Goal: Feedback & Contribution: Submit feedback/report problem

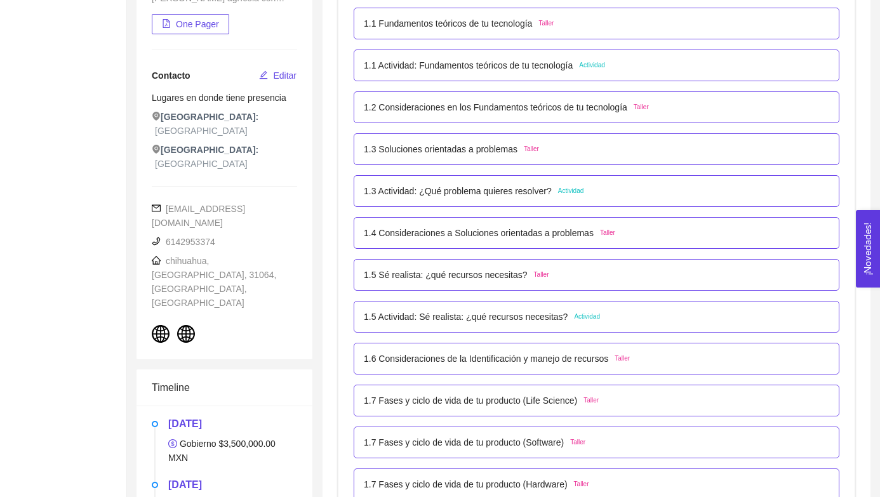
scroll to position [274, 0]
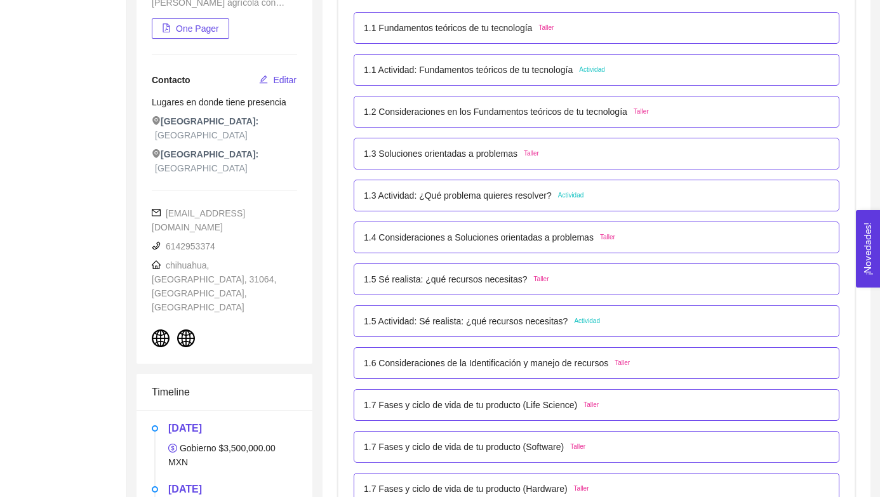
click at [553, 30] on span "Taller" at bounding box center [546, 28] width 15 height 10
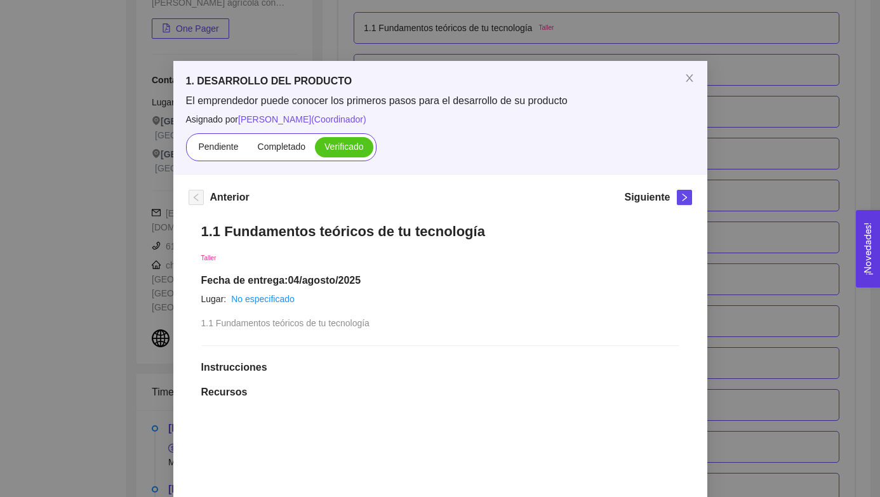
scroll to position [0, 0]
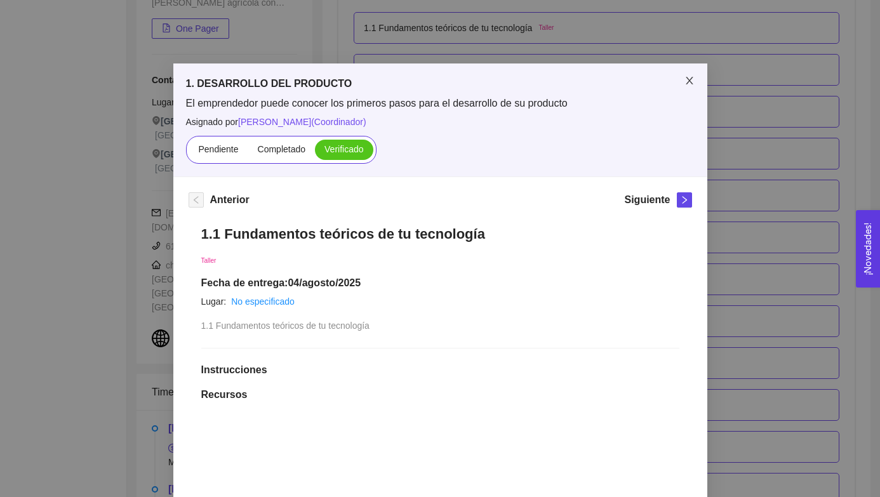
click at [689, 78] on icon "close" at bounding box center [690, 81] width 10 height 10
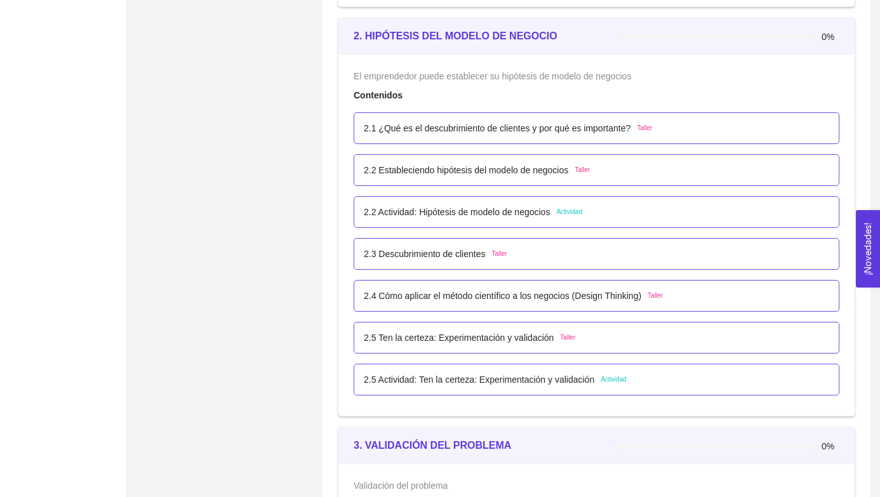
scroll to position [1219, 0]
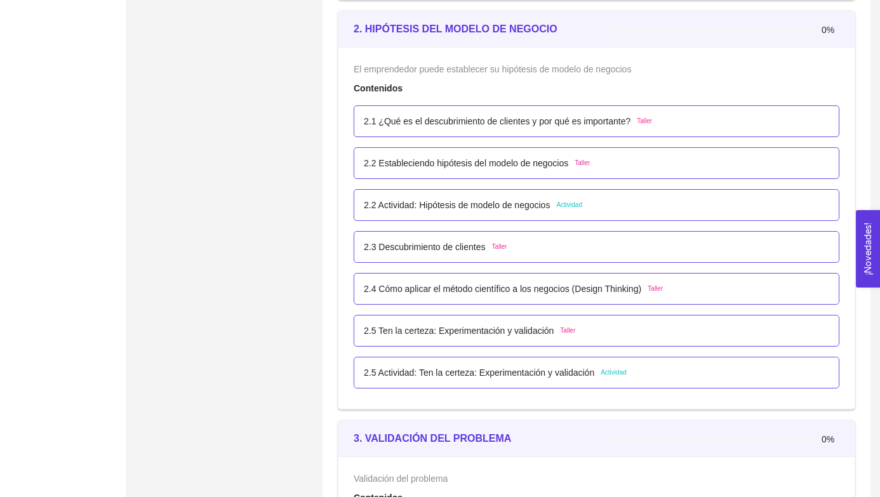
click at [652, 122] on span "Taller" at bounding box center [644, 121] width 15 height 10
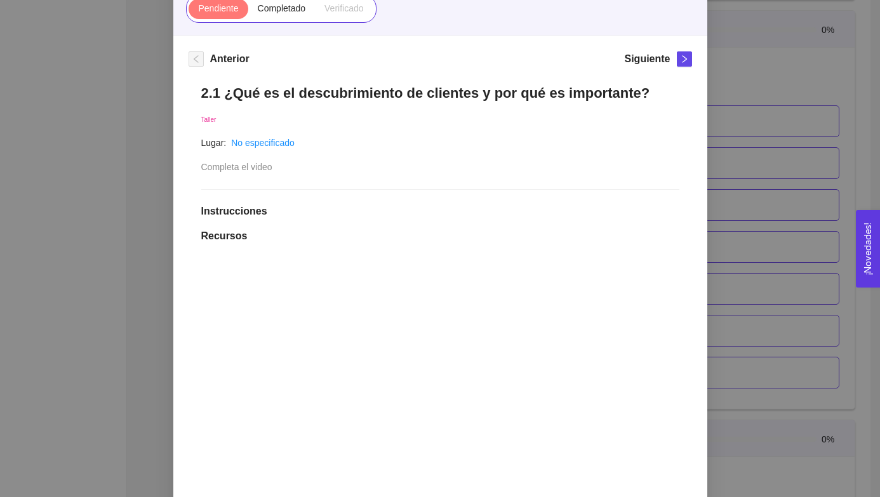
scroll to position [129, 0]
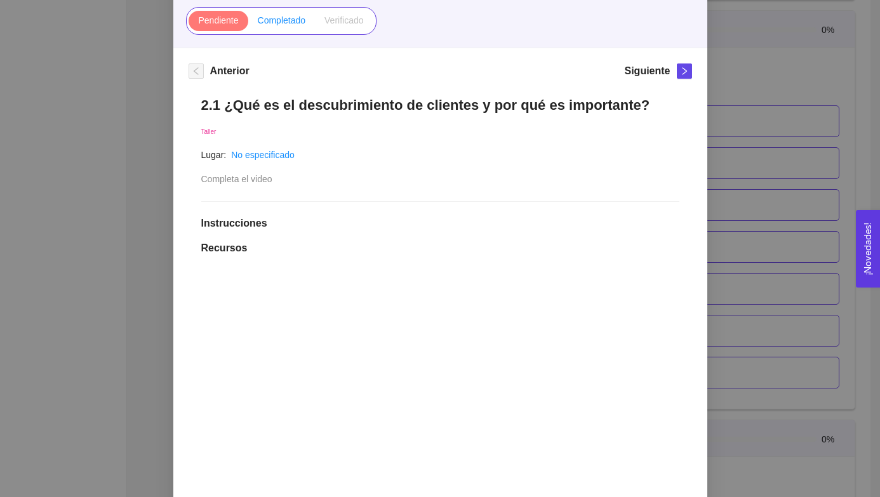
click at [282, 22] on span "Completado" at bounding box center [282, 20] width 48 height 10
click at [248, 23] on input "Completado" at bounding box center [248, 23] width 0 height 0
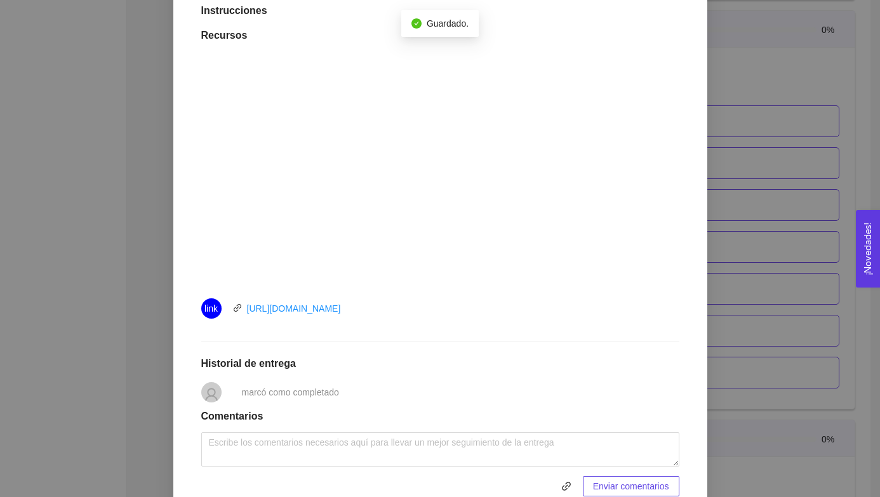
scroll to position [352, 0]
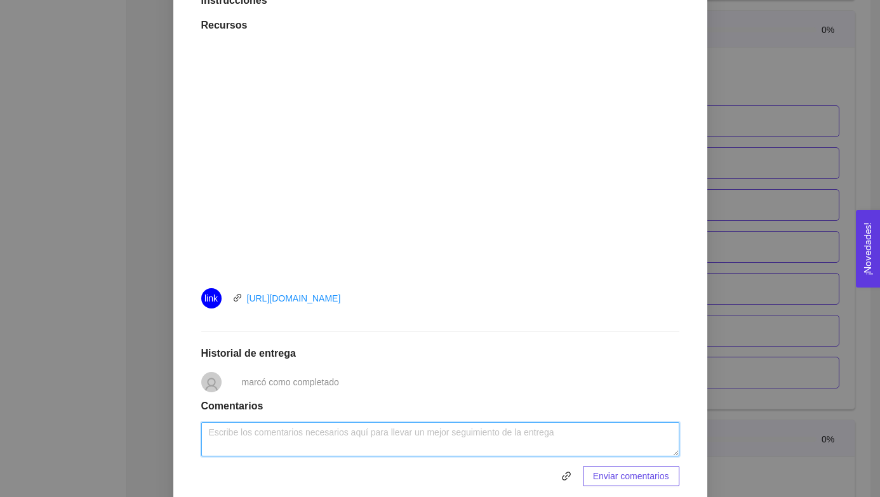
click at [295, 434] on textarea at bounding box center [440, 439] width 478 height 34
click at [255, 427] on textarea at bounding box center [440, 439] width 478 height 34
click at [245, 431] on textarea at bounding box center [440, 439] width 478 height 34
paste textarea "Están increíbles todas las reglas, y más porque es algo tan sencillo pero, a la…"
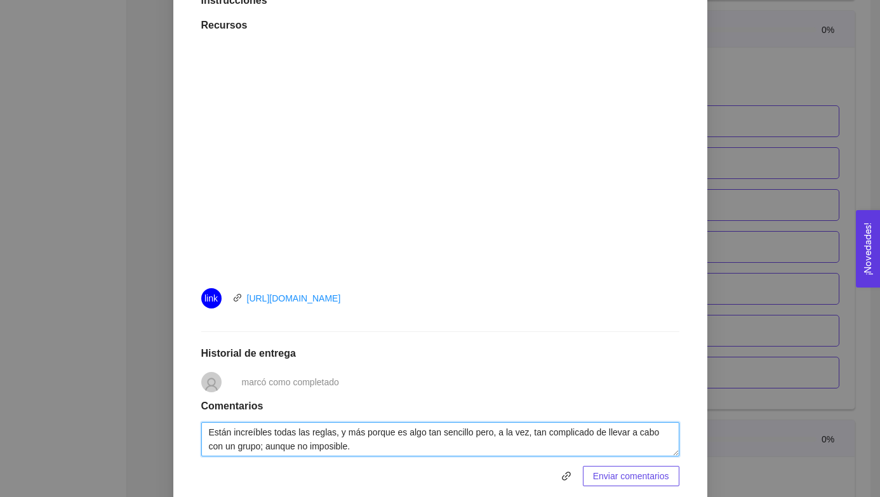
click at [391, 444] on textarea "Están increíbles todas las reglas, y más porque es algo tan sencillo pero, a la…" at bounding box center [440, 439] width 478 height 34
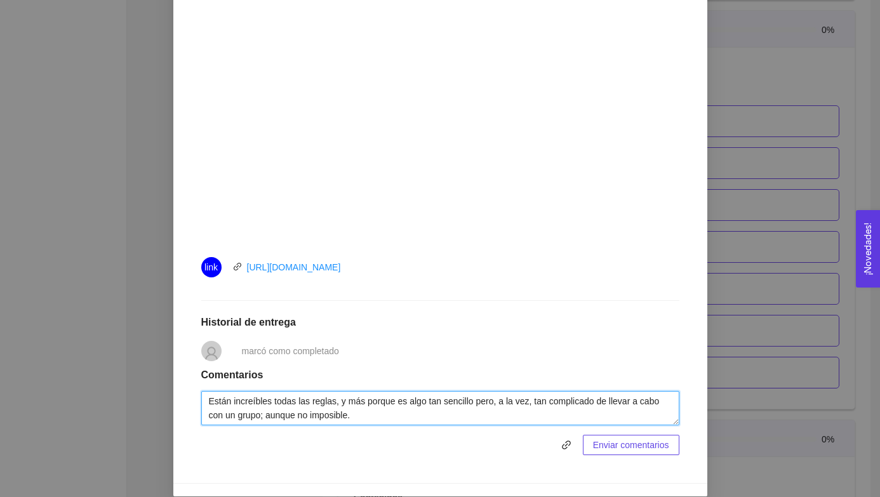
scroll to position [398, 0]
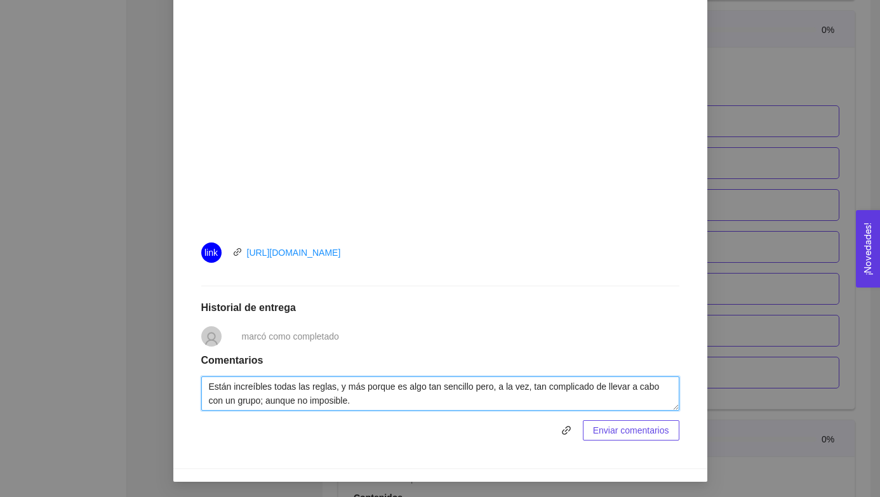
type textarea "Están increíbles todas las reglas, y más porque es algo tan sencillo pero, a la…"
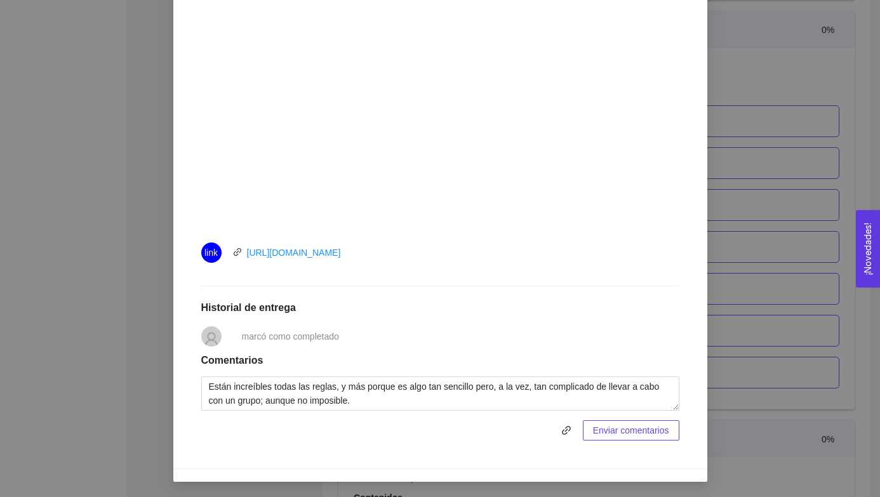
click at [604, 435] on span "Enviar comentarios" at bounding box center [631, 431] width 76 height 14
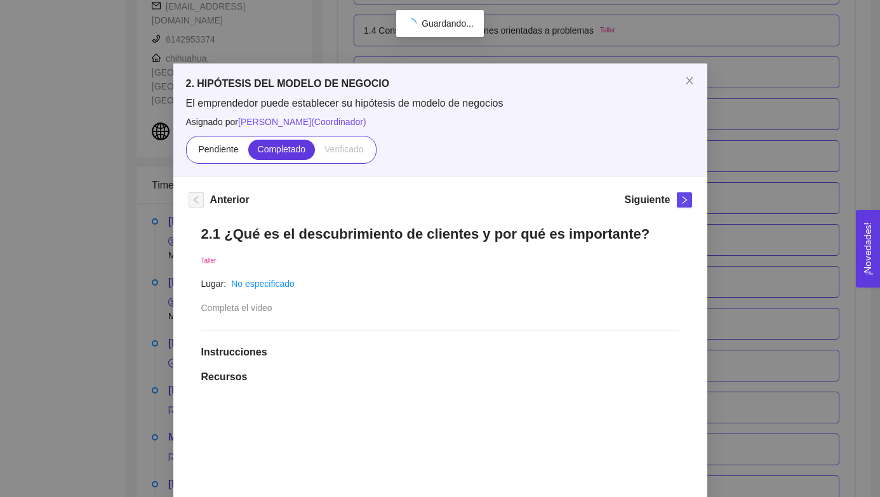
scroll to position [1219, 0]
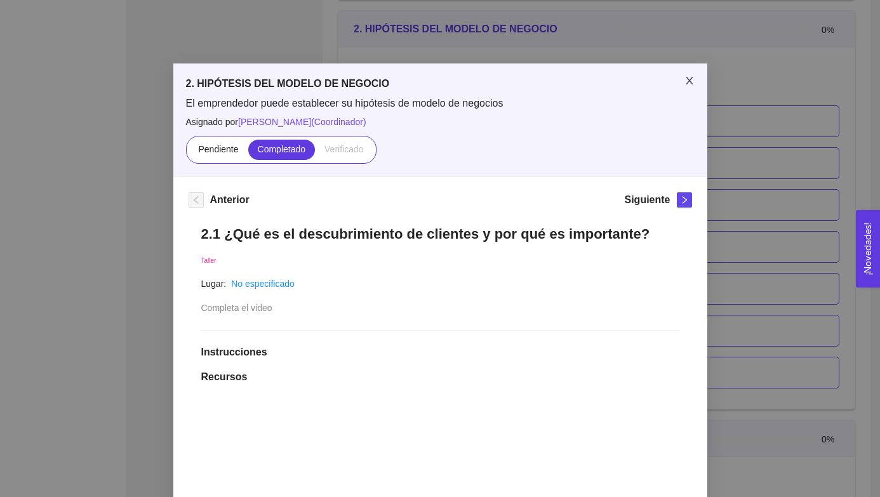
click at [686, 79] on icon "close" at bounding box center [690, 81] width 10 height 10
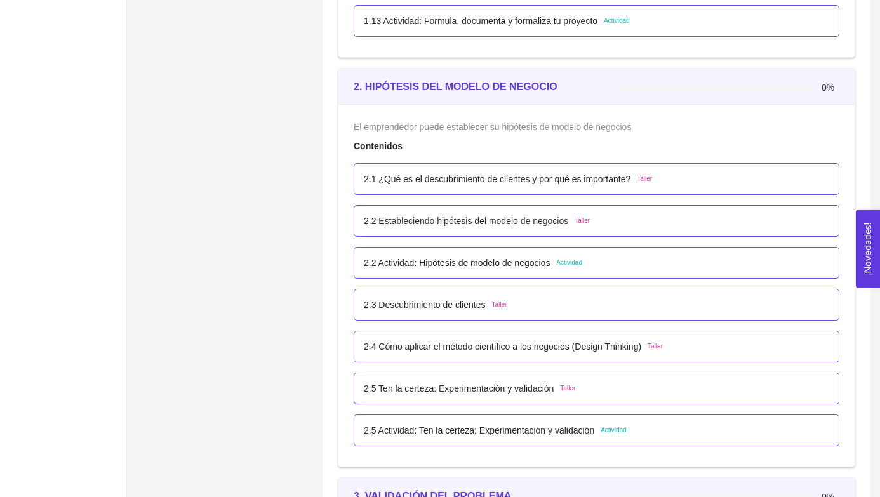
scroll to position [1137, 0]
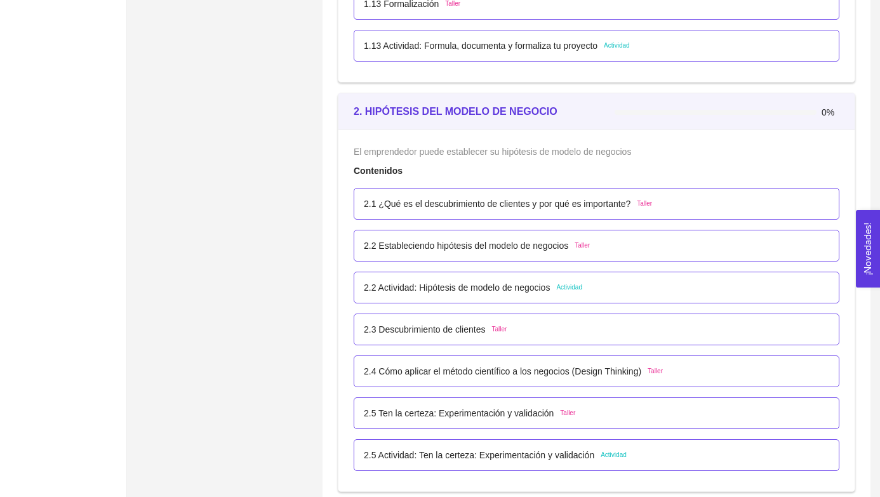
click at [590, 247] on span "Taller" at bounding box center [582, 246] width 15 height 10
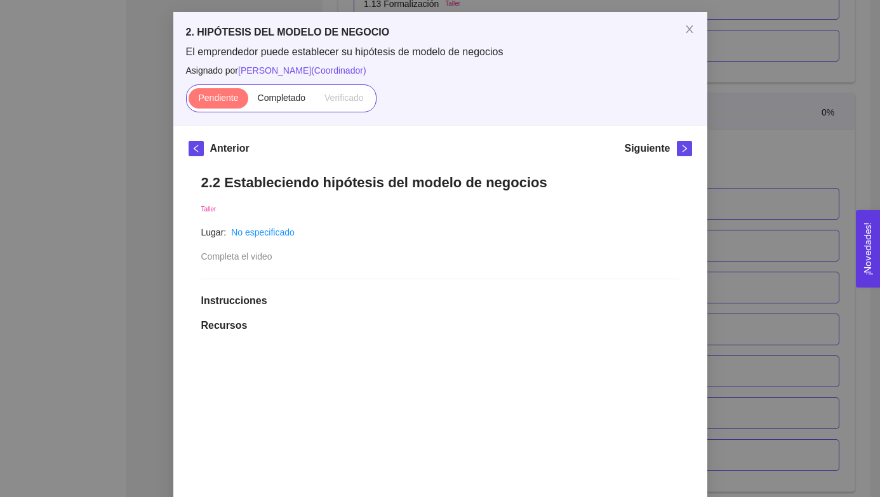
scroll to position [71, 0]
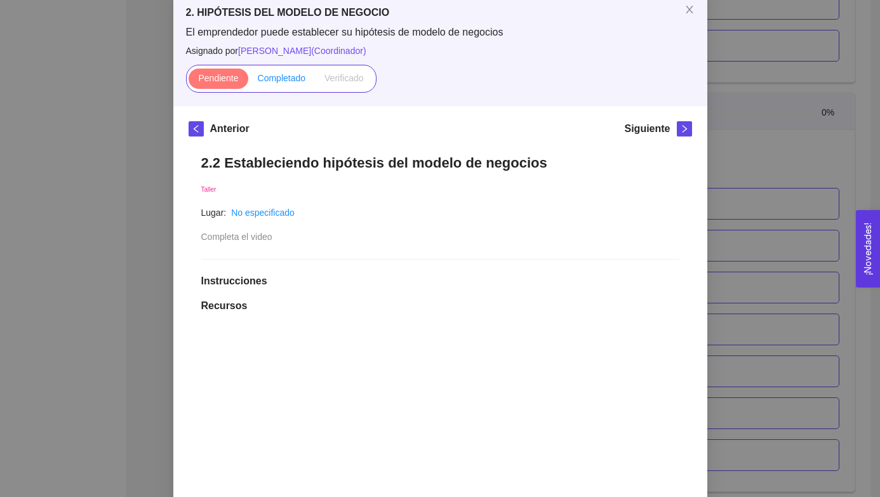
click at [276, 80] on span "Completado" at bounding box center [282, 78] width 48 height 10
click at [248, 81] on input "Completado" at bounding box center [248, 81] width 0 height 0
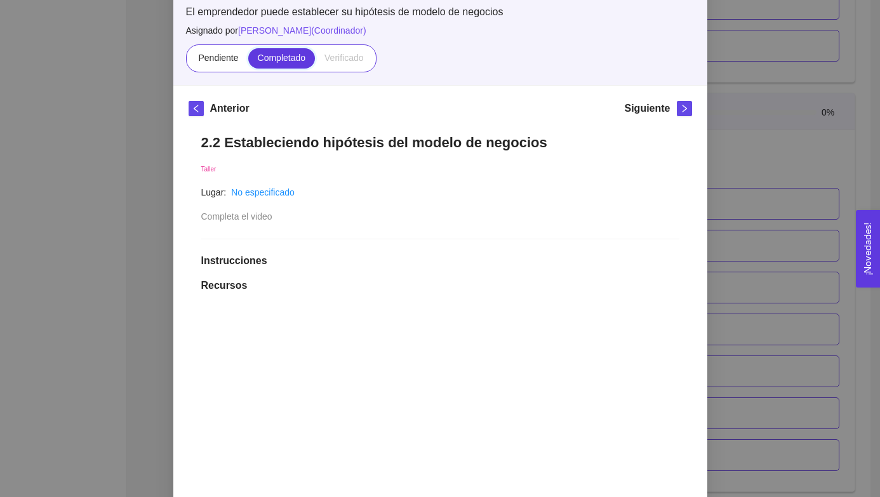
scroll to position [0, 0]
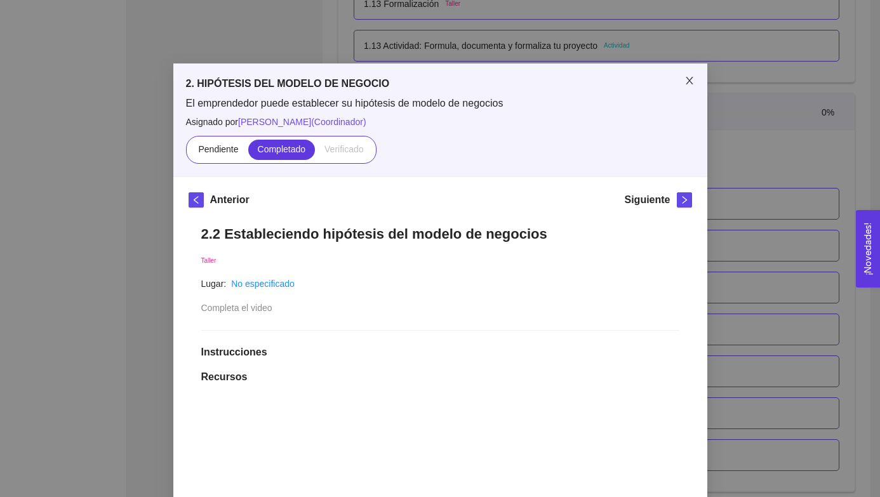
click at [686, 82] on icon "close" at bounding box center [690, 81] width 10 height 10
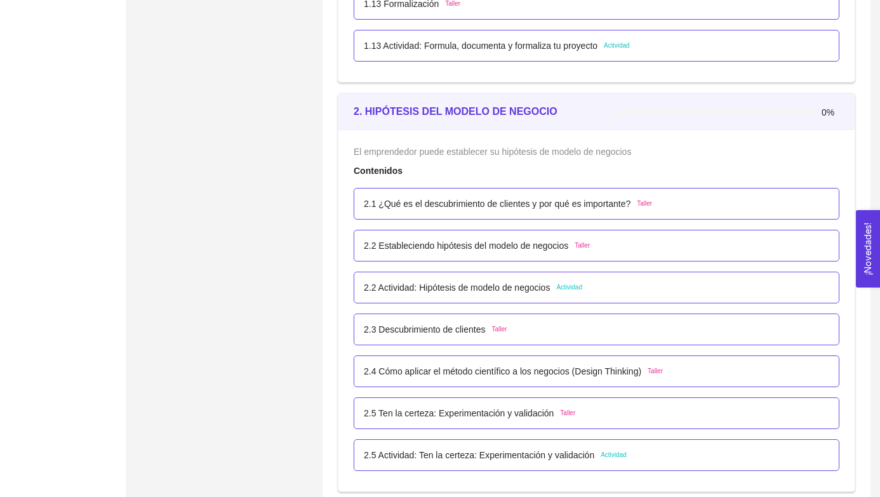
click at [467, 208] on p "2.1 ¿Qué es el descubrimiento de clientes y por qué es importante?" at bounding box center [497, 204] width 267 height 14
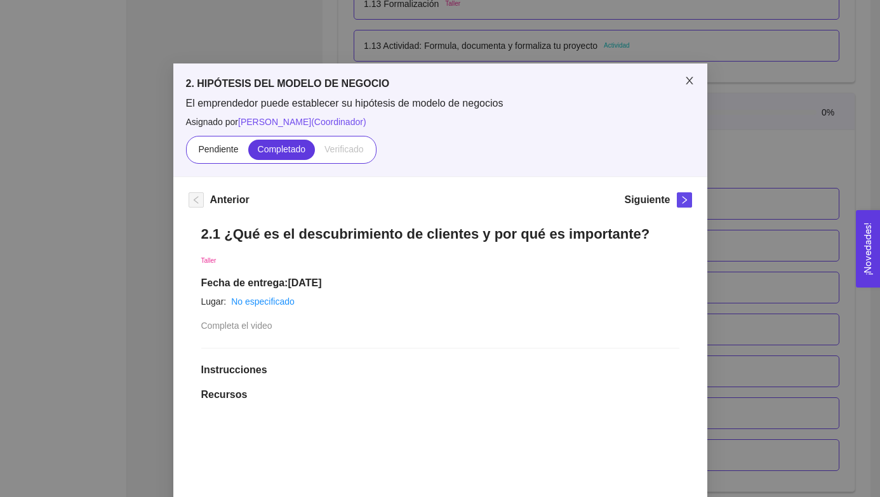
click at [691, 78] on icon "close" at bounding box center [690, 81] width 10 height 10
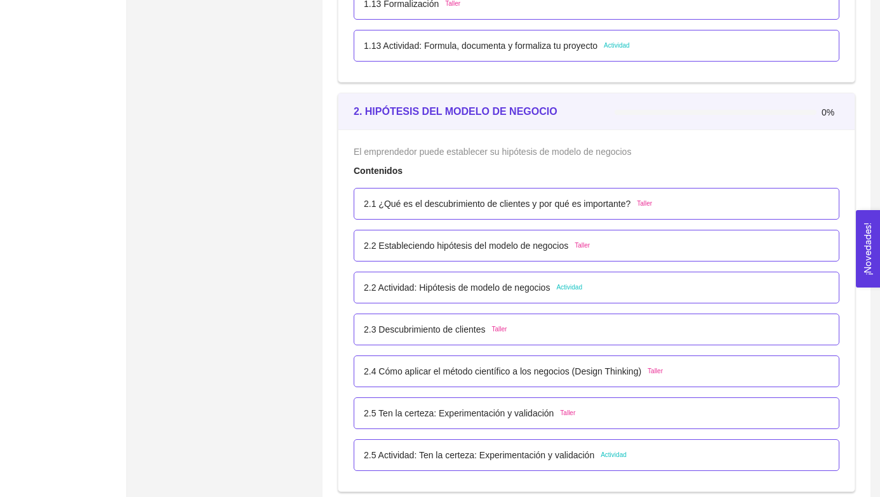
click at [590, 246] on span "Taller" at bounding box center [582, 246] width 15 height 10
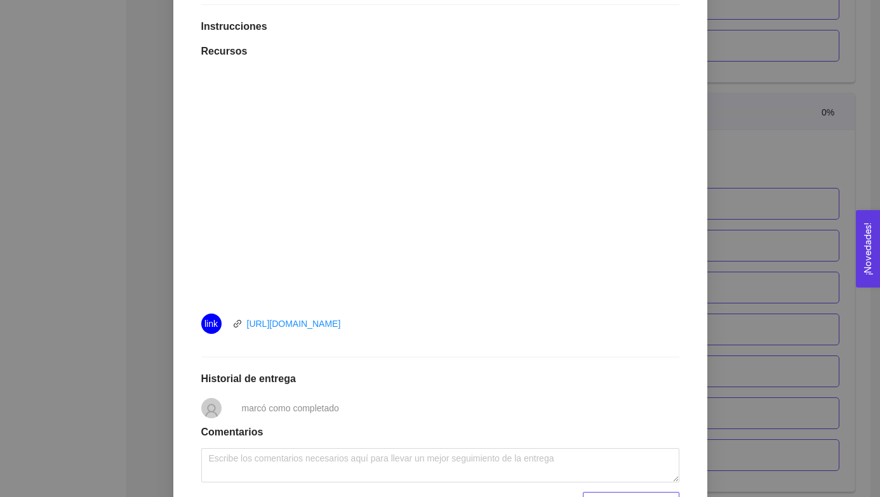
scroll to position [344, 0]
